Goal: Register for event/course

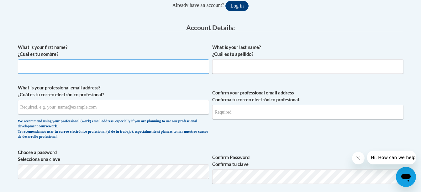
click at [159, 65] on input "What is your first name? ¿Cuál es tu nombre?" at bounding box center [113, 66] width 191 height 14
type input "Mileena"
type input "McAdams"
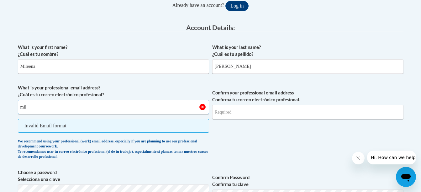
type input "mileena.mcadams@gmail.com"
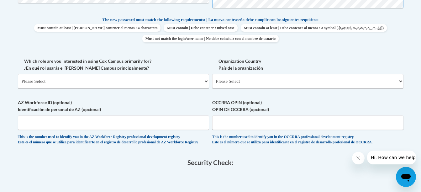
scroll to position [325, 0]
click at [155, 85] on select "Please Select College/University | Colegio/Universidad Community/Nonprofit Part…" at bounding box center [113, 81] width 191 height 14
select select "fbf2d438-af2f-41f8-98f1-81c410e29de3"
click at [18, 74] on select "Please Select College/University | Colegio/Universidad Community/Nonprofit Part…" at bounding box center [113, 81] width 191 height 14
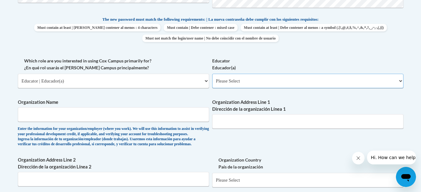
click at [231, 82] on select "Please Select Early Learning/Daycare Teacher/Family Home Care Provider | Maestr…" at bounding box center [307, 81] width 191 height 14
select select "5e2af403-4f2c-4e49-a02f-103e55d7b75b"
click at [212, 74] on select "Please Select Early Learning/Daycare Teacher/Family Home Care Provider | Maestr…" at bounding box center [307, 81] width 191 height 14
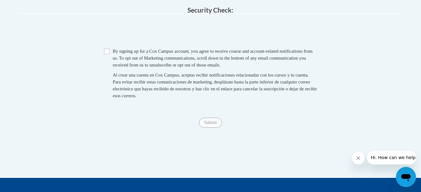
scroll to position [575, 0]
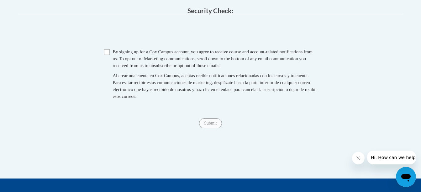
click at [111, 70] on span "Checkbox By signing up for a Cox Campus account, you agree to receive course an…" at bounding box center [210, 77] width 213 height 58
click at [107, 55] on input "Checkbox" at bounding box center [107, 52] width 6 height 6
checkbox input "true"
click at [217, 128] on input "Submit" at bounding box center [210, 123] width 23 height 10
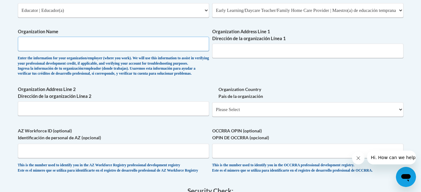
scroll to position [387, 0]
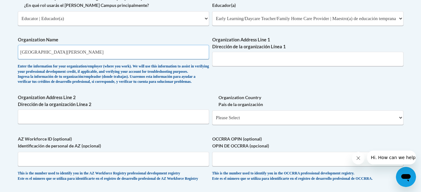
type input "North Cobb Highschool"
click at [246, 62] on input "Organization Address Line 1 Dirección de la organización Línea 1" at bounding box center [307, 59] width 191 height 14
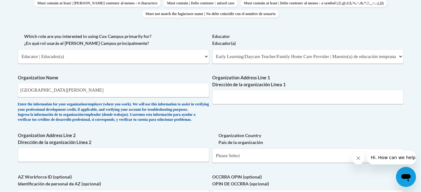
scroll to position [349, 0]
click at [232, 101] on input "Organization Address Line 1 Dirección de la organización Línea 1" at bounding box center [307, 97] width 191 height 14
paste input "3400 Old 41 Highway, North, Kennesaw, 30144"
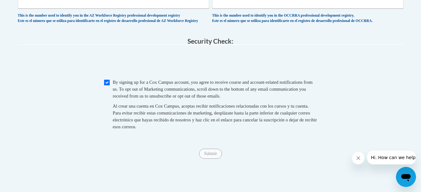
scroll to position [545, 0]
type input "3400 Old 41 Highway, North, Kennesaw, 30144"
click at [212, 158] on input "Submit" at bounding box center [210, 153] width 23 height 10
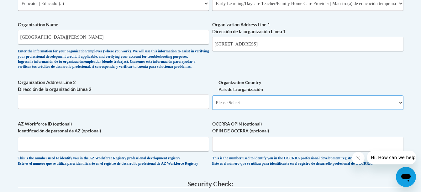
scroll to position [402, 0]
click at [236, 110] on select "Please Select United States | Estados Unidos Outside of the United States | Fue…" at bounding box center [307, 103] width 191 height 14
select select "ad49bcad-a171-4b2e-b99c-48b446064914"
click at [212, 106] on select "Please Select United States | Estados Unidos Outside of the United States | Fue…" at bounding box center [307, 103] width 191 height 14
select select
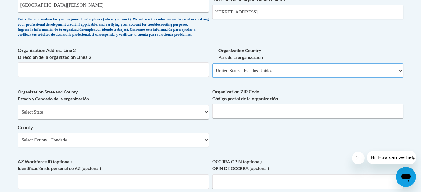
scroll to position [434, 0]
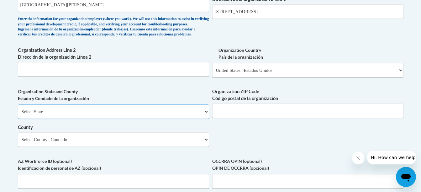
click at [177, 119] on select "Select State Alabama Alaska Arizona Arkansas California Colorado Connecticut De…" at bounding box center [113, 111] width 191 height 14
select select "Georgia"
click at [18, 115] on select "Select State Alabama Alaska Arizona Arkansas California Colorado Connecticut De…" at bounding box center [113, 111] width 191 height 14
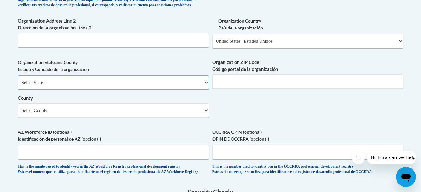
scroll to position [464, 0]
click at [151, 117] on select "Select County Appling Atkinson Bacon Baker Baldwin Banks Barrow Bartow Ben Hill…" at bounding box center [113, 110] width 191 height 14
select select "Cobb"
click at [18, 113] on select "Select County Appling Atkinson Bacon Baker Baldwin Banks Barrow Bartow Ben Hill…" at bounding box center [113, 110] width 191 height 14
click at [267, 88] on input "Organization ZIP Code Código postal de la organización" at bounding box center [307, 81] width 191 height 14
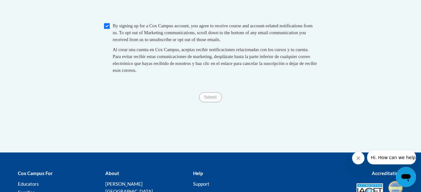
scroll to position [701, 0]
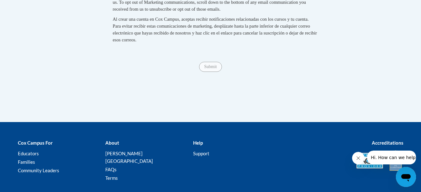
type input "30144"
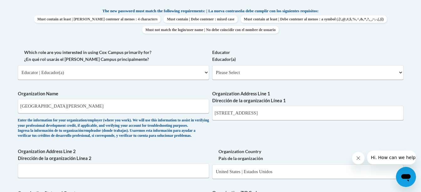
scroll to position [334, 0]
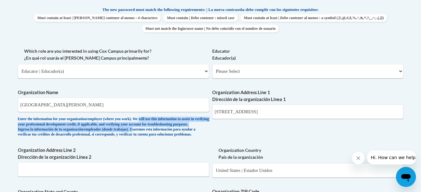
drag, startPoint x: 161, startPoint y: 115, endPoint x: 154, endPoint y: 134, distance: 20.2
click at [154, 134] on span "Organization Name North Cobb Highschool Enter the information for your organiza…" at bounding box center [113, 113] width 191 height 48
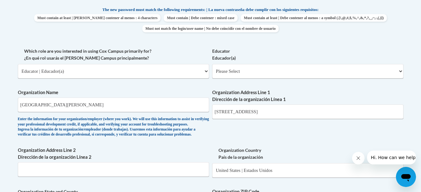
drag, startPoint x: 154, startPoint y: 134, endPoint x: 121, endPoint y: 112, distance: 39.0
click at [121, 112] on span "Organization Name North Cobb Highschool Enter the information for your organiza…" at bounding box center [113, 113] width 191 height 48
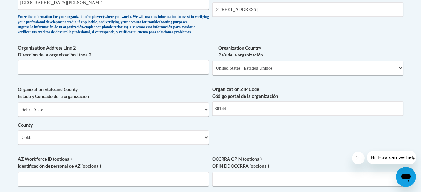
scroll to position [437, 0]
click at [252, 120] on div "Organization ZIP Code Código postal de la organización 30144" at bounding box center [307, 103] width 191 height 35
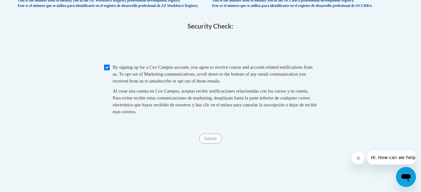
scroll to position [631, 0]
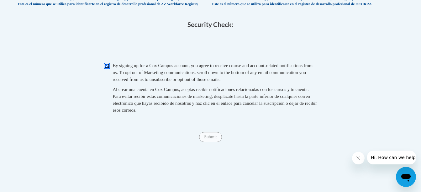
click at [107, 69] on input "Checkbox" at bounding box center [107, 66] width 6 height 6
checkbox input "true"
click at [208, 139] on span "Submit" at bounding box center [210, 136] width 23 height 5
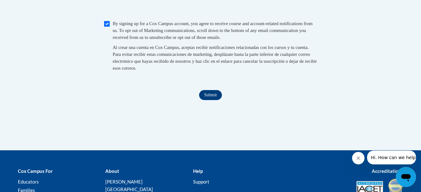
scroll to position [674, 0]
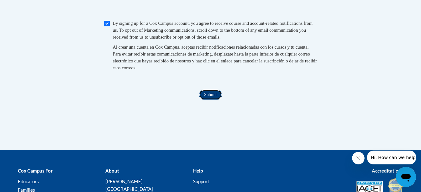
click at [207, 100] on input "Submit" at bounding box center [210, 95] width 23 height 10
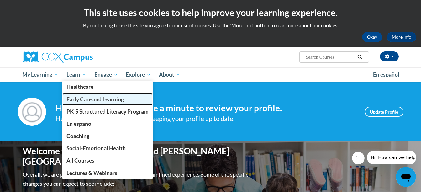
click at [93, 100] on span "Early Care and Learning" at bounding box center [95, 99] width 57 height 7
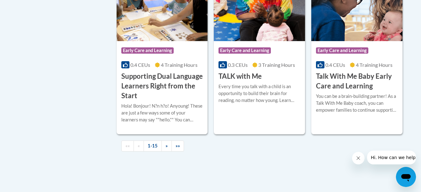
scroll to position [949, 0]
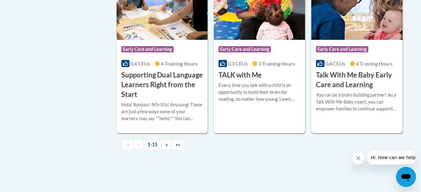
click at [338, 78] on div "Course Category: Early Care and Learning 0.4 CEUs 4 Training Hours COURSE Talk …" at bounding box center [357, 65] width 91 height 50
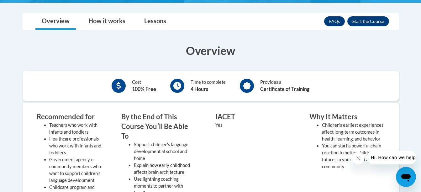
scroll to position [172, 0]
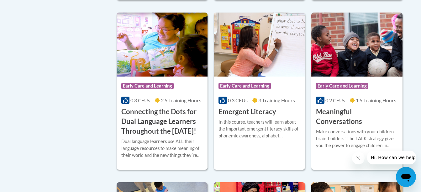
scroll to position [412, 0]
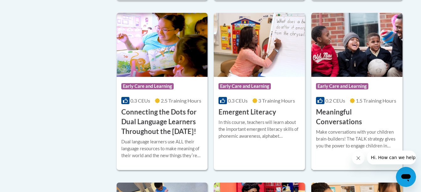
click at [370, 52] on img at bounding box center [357, 45] width 91 height 64
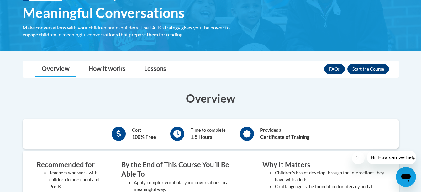
scroll to position [104, 0]
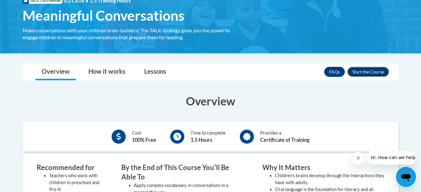
click at [374, 69] on button "Enroll" at bounding box center [369, 72] width 42 height 10
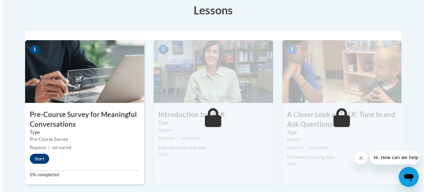
scroll to position [180, 0]
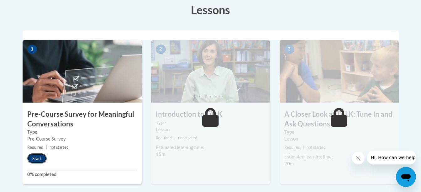
click at [37, 156] on button "Start" at bounding box center [36, 158] width 19 height 10
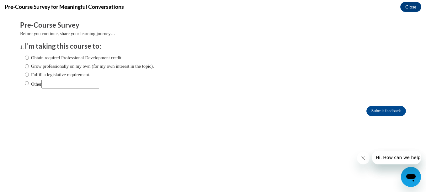
scroll to position [0, 0]
click at [78, 64] on label "Grow professionally on my own (for my own interest in the topic)." at bounding box center [89, 66] width 129 height 7
click at [29, 64] on input "Grow professionally on my own (for my own interest in the topic)." at bounding box center [27, 66] width 4 height 7
radio input "true"
click at [372, 114] on input "Submit feedback" at bounding box center [386, 111] width 40 height 10
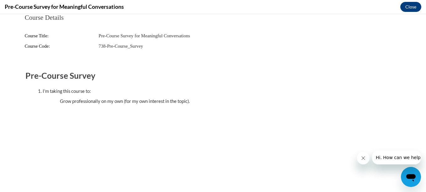
click at [360, 154] on button "Close message from company" at bounding box center [363, 158] width 13 height 13
click at [365, 159] on icon "Close message from company" at bounding box center [362, 158] width 5 height 5
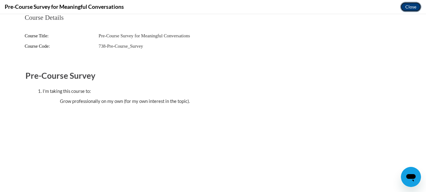
click at [407, 8] on button "Close" at bounding box center [410, 7] width 21 height 10
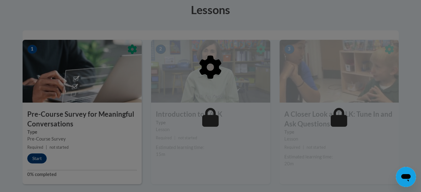
click at [219, 67] on icon at bounding box center [210, 66] width 27 height 25
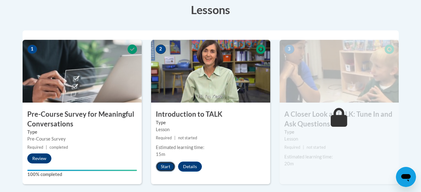
click at [165, 166] on button "Start" at bounding box center [165, 167] width 19 height 10
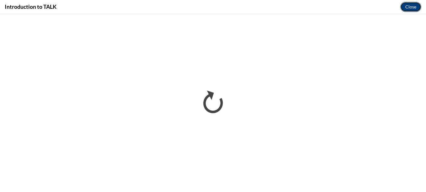
click at [408, 7] on button "Close" at bounding box center [410, 7] width 21 height 10
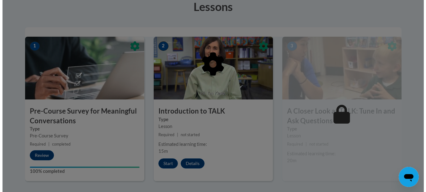
scroll to position [184, 0]
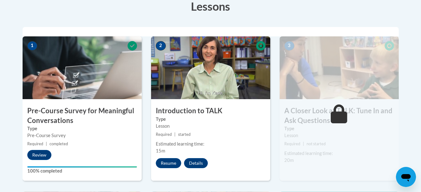
click at [329, 121] on h3 "A Closer Look at TALK: Tune In and Ask Questions" at bounding box center [339, 115] width 119 height 19
click at [167, 161] on button "Resume" at bounding box center [168, 163] width 25 height 10
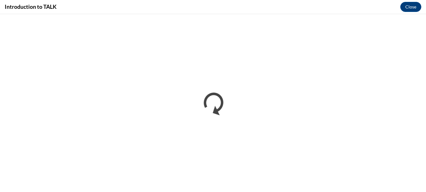
scroll to position [0, 0]
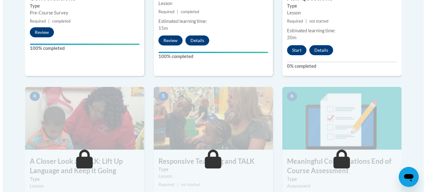
scroll to position [306, 0]
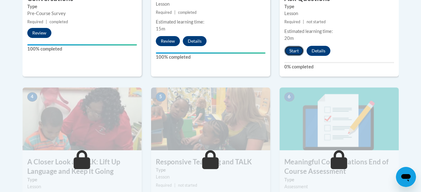
click at [292, 51] on button "Start" at bounding box center [294, 51] width 19 height 10
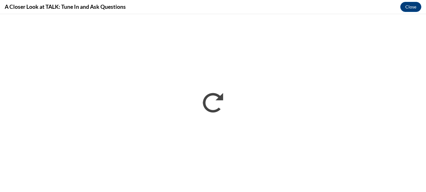
scroll to position [0, 0]
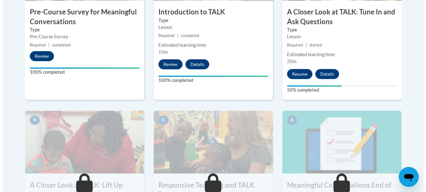
scroll to position [294, 0]
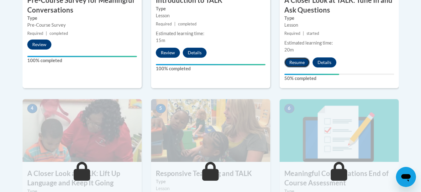
click at [295, 62] on button "Resume" at bounding box center [297, 62] width 25 height 10
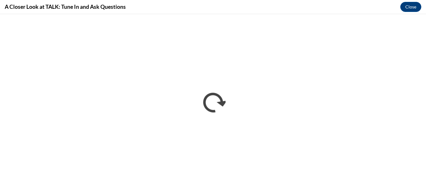
scroll to position [0, 0]
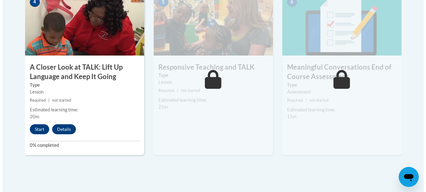
scroll to position [415, 0]
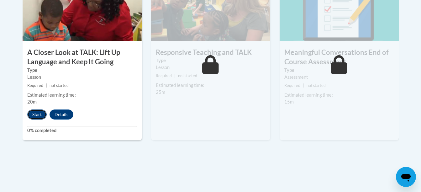
click at [34, 115] on button "Start" at bounding box center [36, 114] width 19 height 10
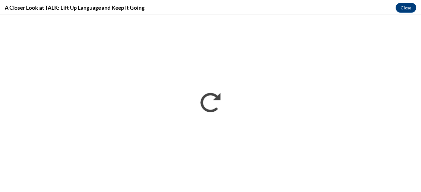
scroll to position [0, 0]
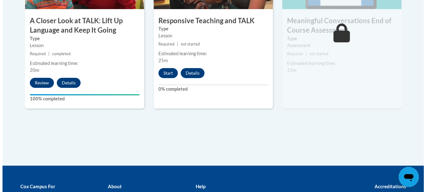
scroll to position [450, 0]
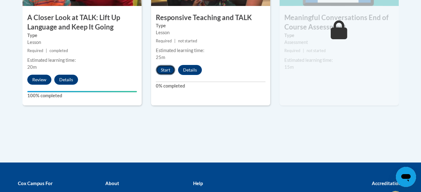
click at [163, 71] on button "Start" at bounding box center [165, 70] width 19 height 10
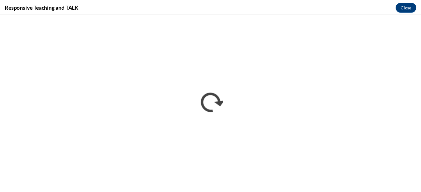
scroll to position [0, 0]
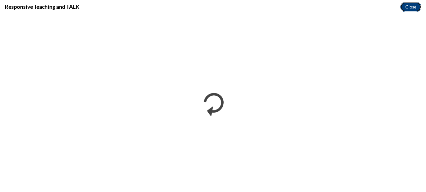
click at [412, 7] on button "Close" at bounding box center [410, 7] width 21 height 10
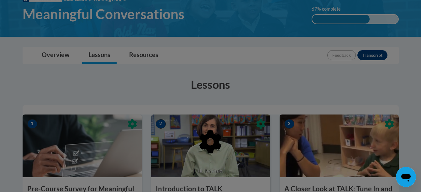
scroll to position [96, 0]
